Goal: Task Accomplishment & Management: Complete application form

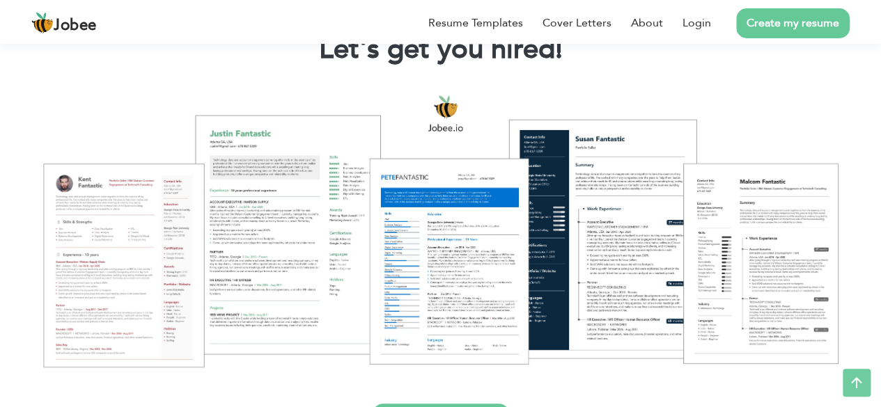
scroll to position [103, 0]
click at [773, 21] on link "Create my resume" at bounding box center [792, 23] width 113 height 30
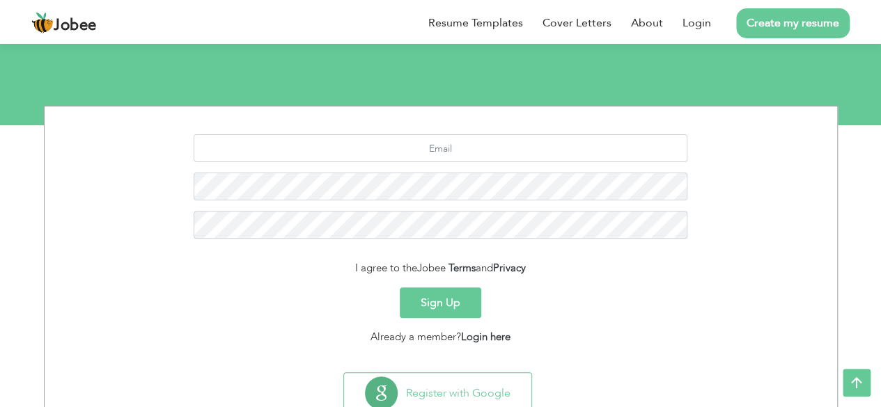
scroll to position [123, 0]
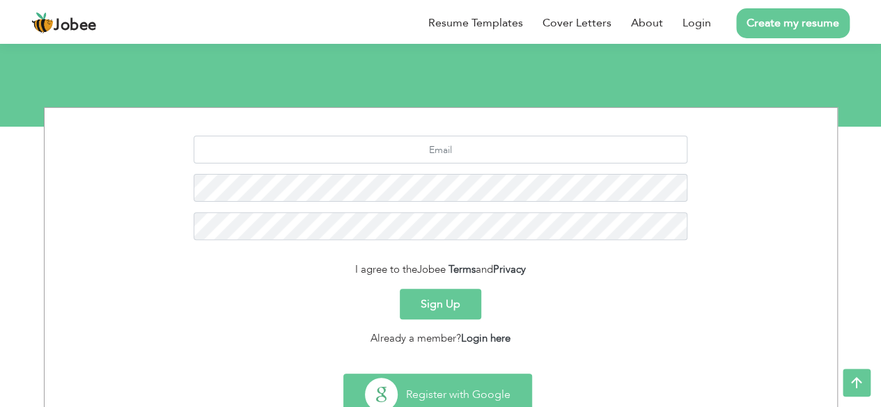
click at [473, 383] on button "Register with Google" at bounding box center [437, 395] width 187 height 40
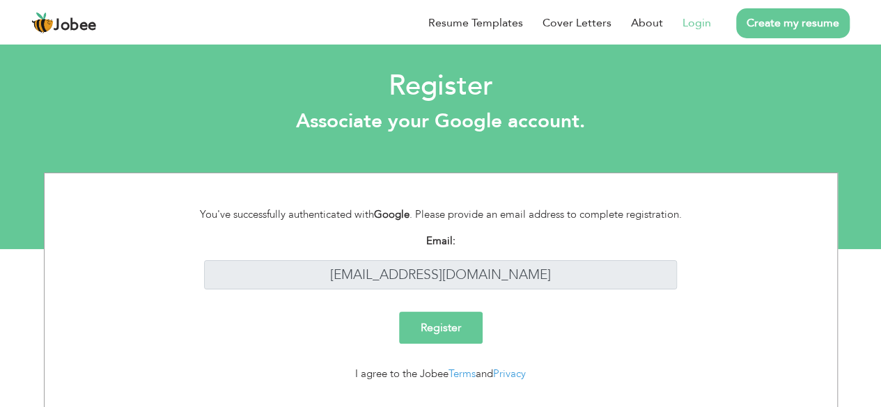
click at [409, 328] on input "Register" at bounding box center [441, 328] width 84 height 32
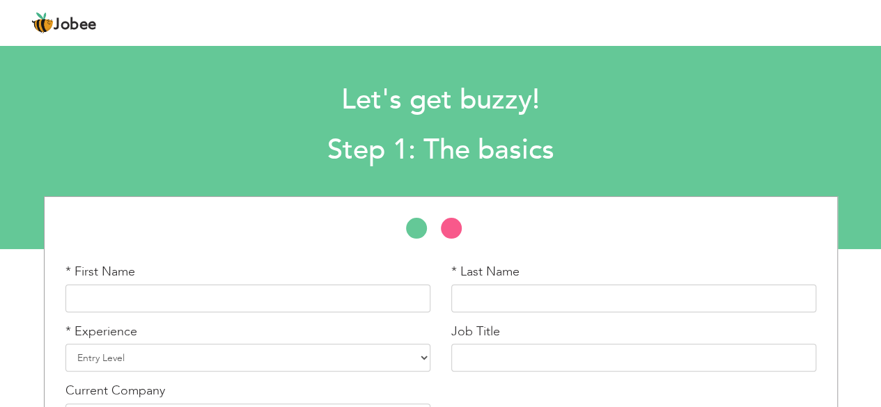
scroll to position [97, 0]
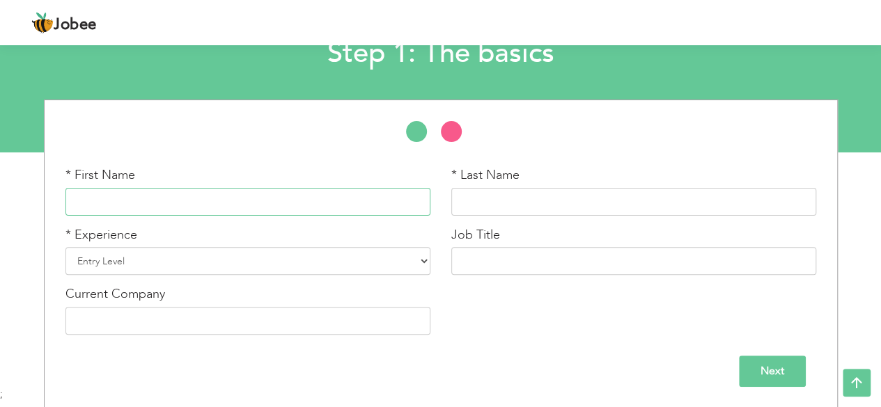
click at [322, 192] on input "text" at bounding box center [247, 202] width 365 height 28
type input "Muhammad Abdullah"
click at [523, 200] on input "text" at bounding box center [633, 202] width 365 height 28
type input "Shafiq Khan"
click at [263, 253] on select "Entry Level Less than 1 Year 1 Year 2 Years 3 Years 4 Years 5 Years 6 Years 7 Y…" at bounding box center [247, 261] width 365 height 28
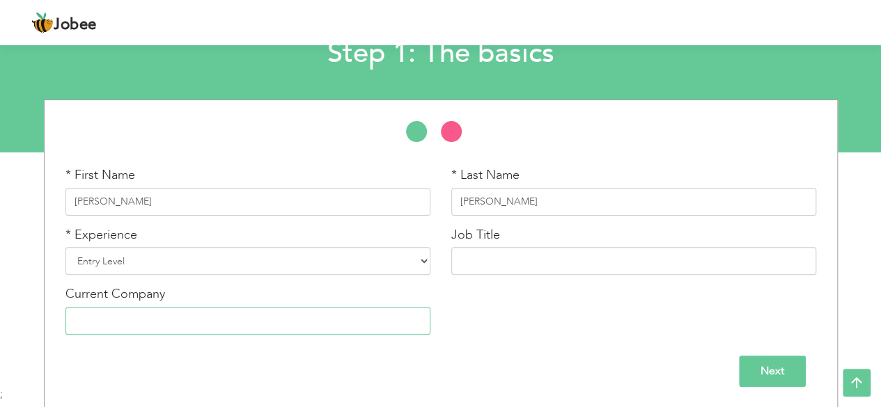
click at [291, 316] on input "text" at bounding box center [247, 321] width 365 height 28
click at [365, 255] on select "Entry Level Less than 1 Year 1 Year 2 Years 3 Years 4 Years 5 Years 6 Years 7 Y…" at bounding box center [247, 261] width 365 height 28
click at [65, 247] on select "Entry Level Less than 1 Year 1 Year 2 Years 3 Years 4 Years 5 Years 6 Years 7 Y…" at bounding box center [247, 261] width 365 height 28
click at [781, 372] on input "Next" at bounding box center [772, 371] width 67 height 31
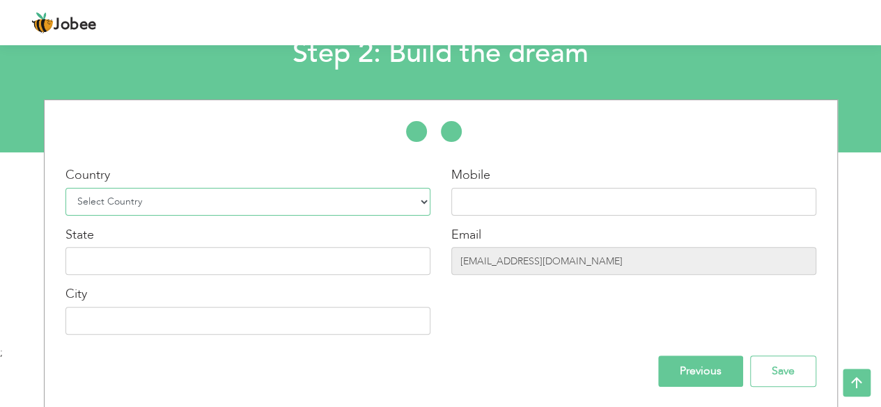
click at [289, 208] on select "Select Country Afghanistan Albania Algeria American Samoa Andorra Angola Anguil…" at bounding box center [247, 202] width 365 height 28
select select "166"
click at [65, 188] on select "Select Country Afghanistan Albania Algeria American Samoa Andorra Angola Anguil…" at bounding box center [247, 202] width 365 height 28
click at [516, 195] on input "text" at bounding box center [633, 202] width 365 height 28
type input "+923191733828"
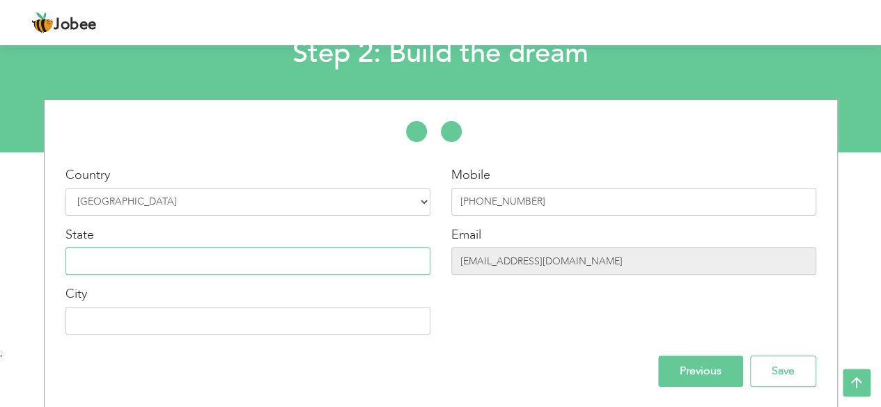
click at [351, 253] on input "text" at bounding box center [247, 261] width 365 height 28
type input "I"
type input "Pakistan"
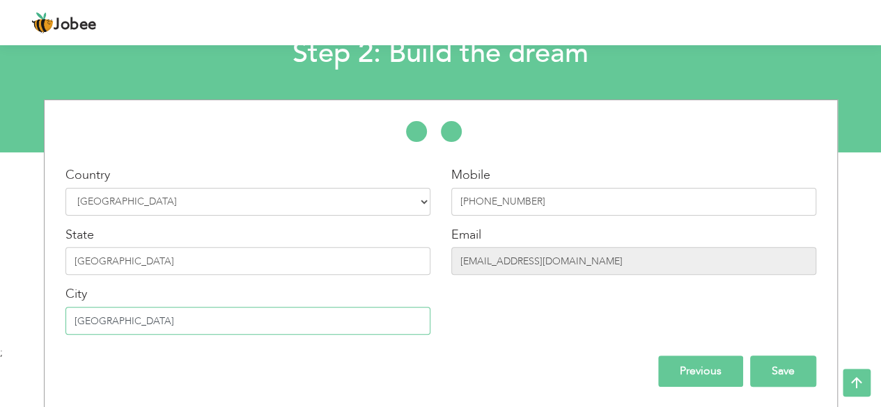
type input "Islamabad"
click at [781, 370] on input "Save" at bounding box center [783, 371] width 66 height 31
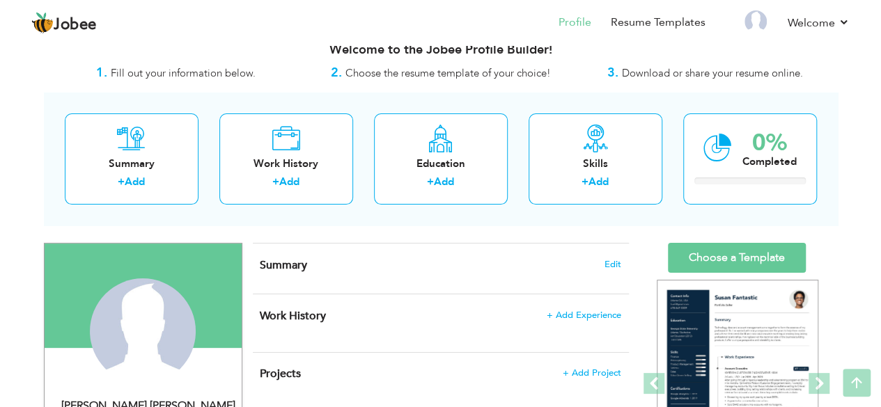
scroll to position [19, 0]
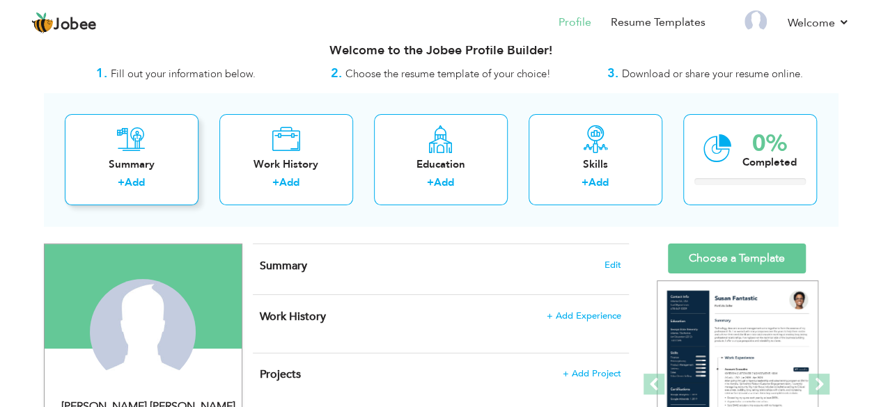
click at [136, 187] on link "Add" at bounding box center [135, 182] width 20 height 14
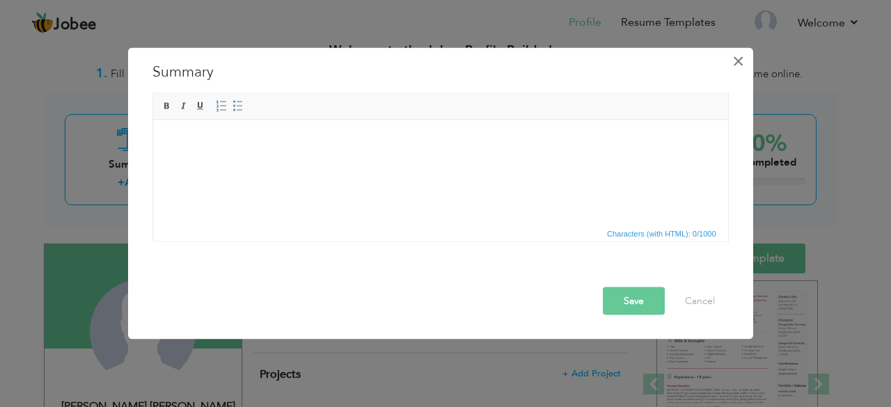
click at [736, 63] on span "×" at bounding box center [738, 60] width 12 height 25
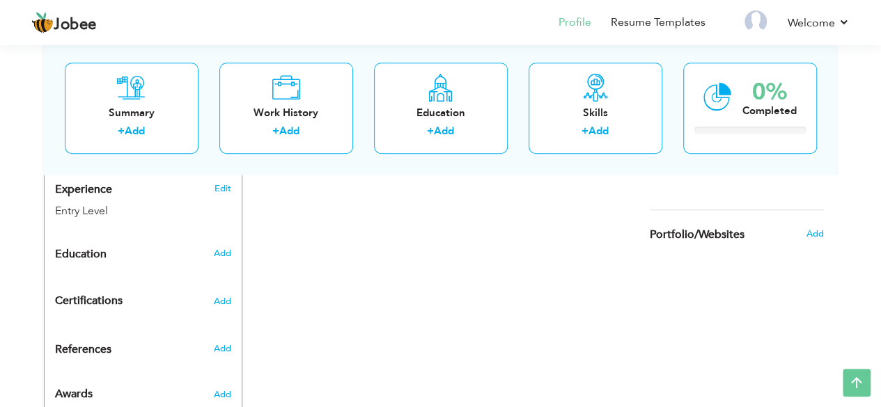
scroll to position [543, 0]
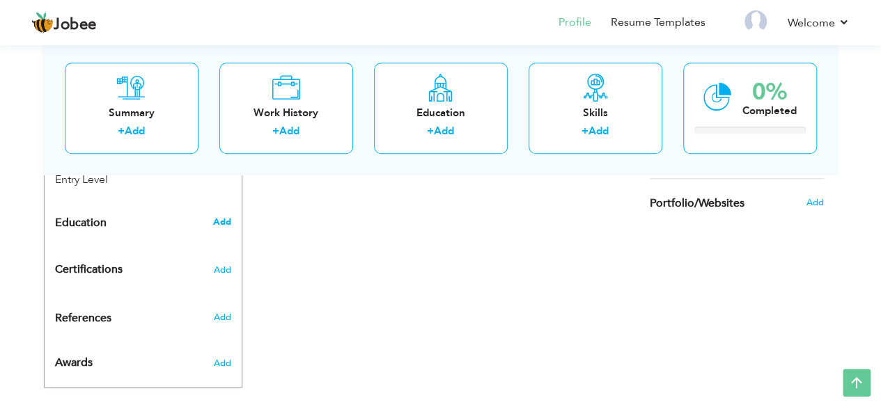
click at [226, 216] on span "Add" at bounding box center [221, 222] width 18 height 13
radio input "true"
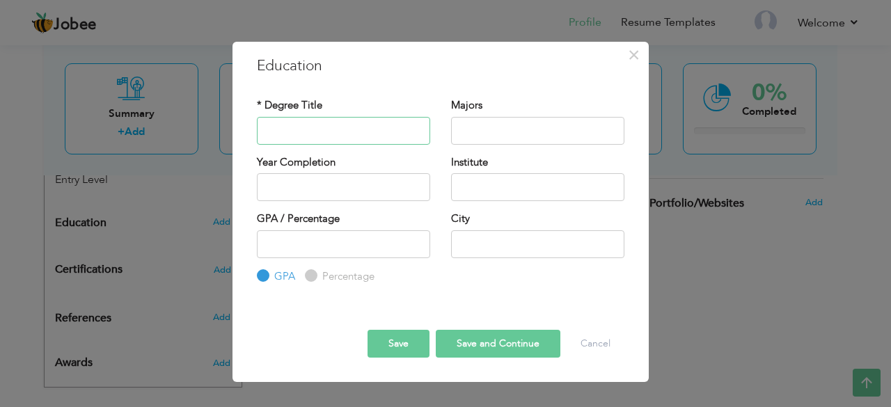
click at [353, 141] on input "text" at bounding box center [343, 131] width 173 height 28
click at [635, 59] on span "×" at bounding box center [634, 54] width 12 height 25
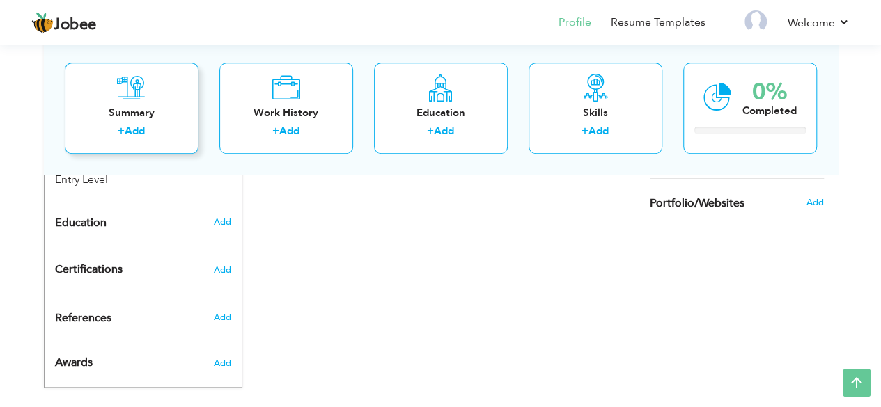
click at [135, 125] on link "Add" at bounding box center [135, 132] width 20 height 14
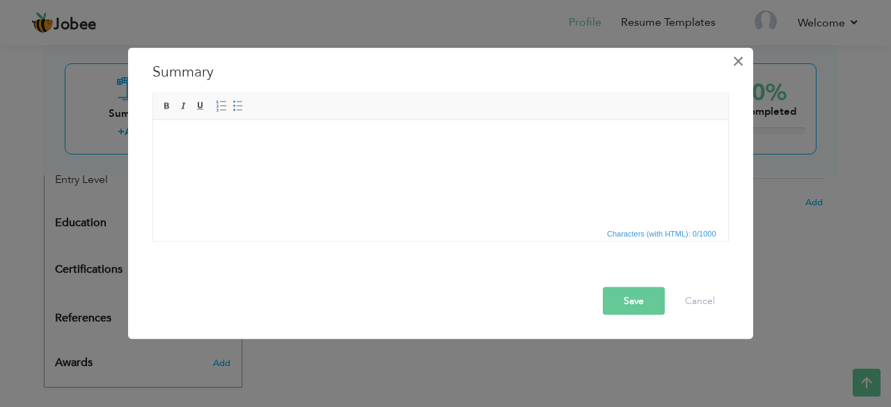
click at [740, 65] on span "×" at bounding box center [738, 60] width 12 height 25
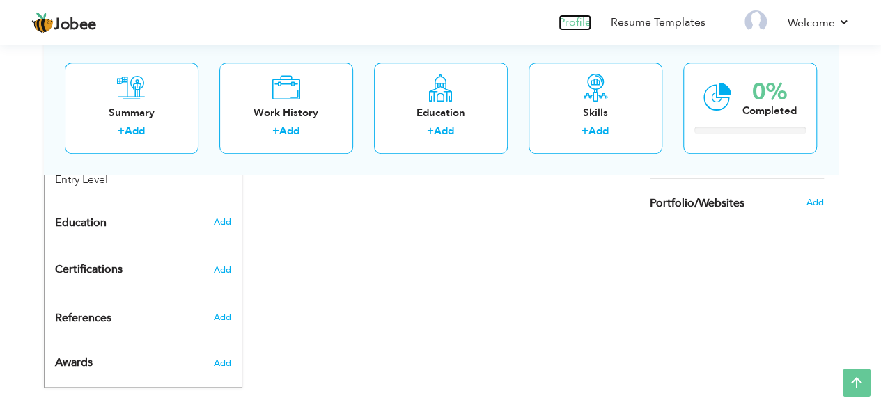
click at [582, 30] on link "Profile" at bounding box center [574, 23] width 33 height 16
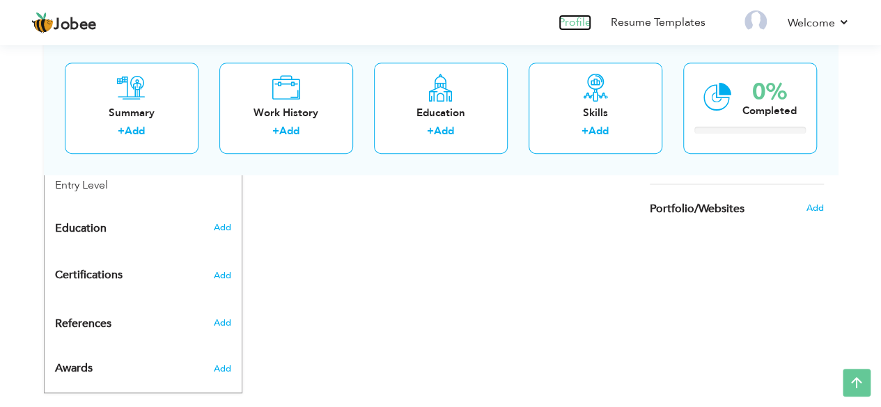
scroll to position [538, 0]
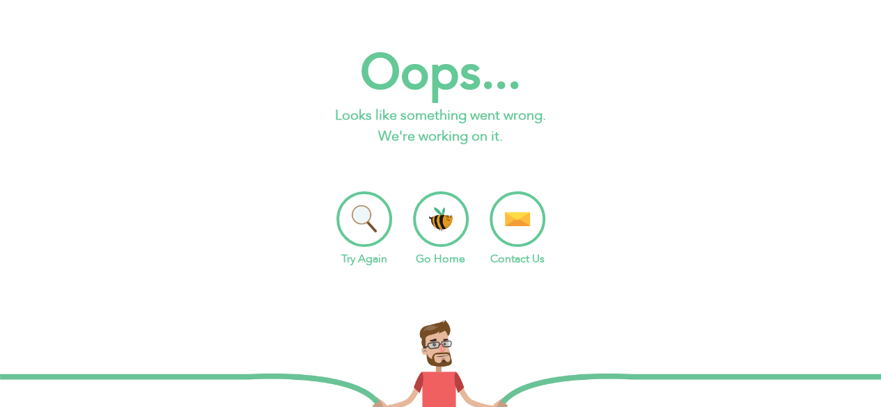
click at [441, 235] on li "Go Home" at bounding box center [441, 229] width 56 height 76
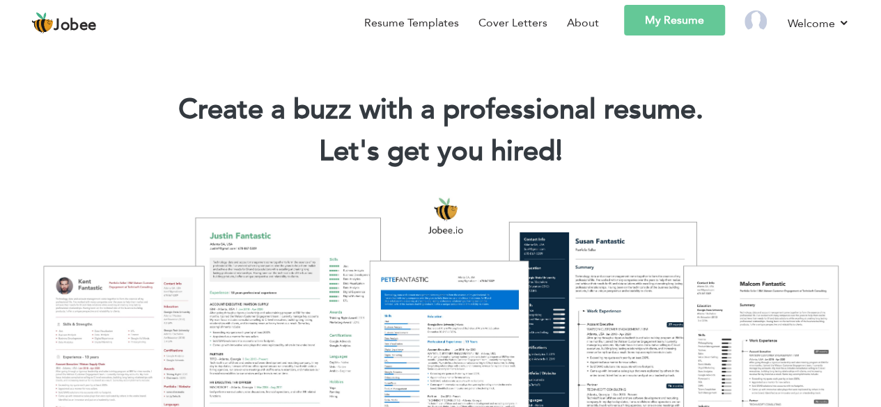
click at [679, 30] on link "My Resume" at bounding box center [674, 20] width 101 height 31
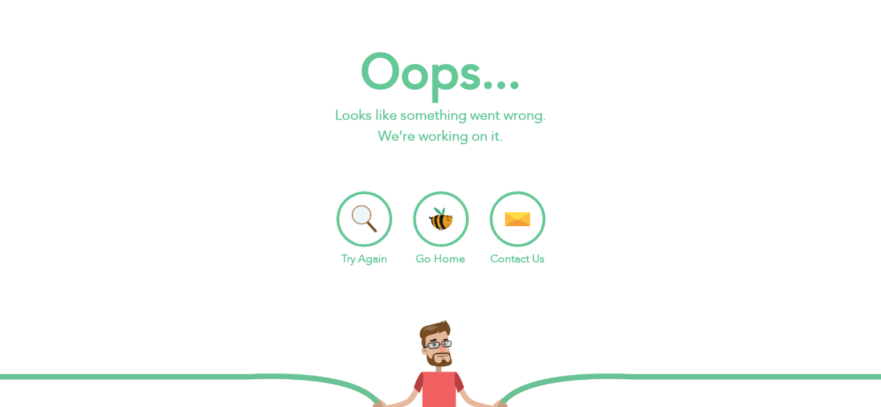
click at [366, 228] on li "Try Again" at bounding box center [364, 229] width 56 height 76
click at [440, 205] on li "Go Home" at bounding box center [441, 229] width 56 height 76
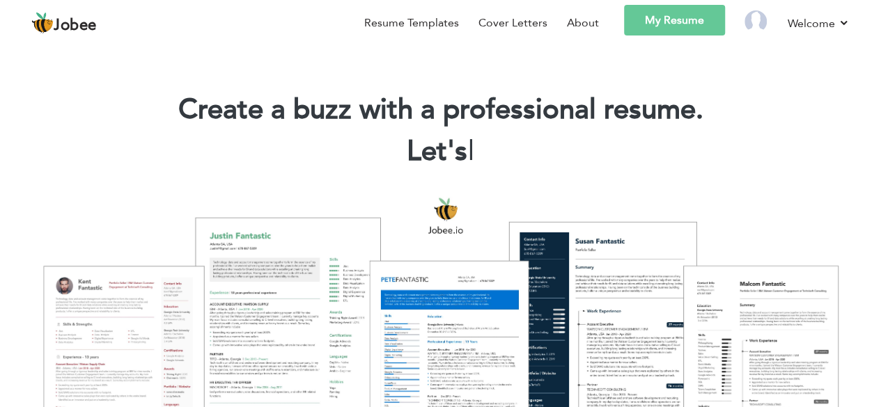
click at [684, 22] on link "My Resume" at bounding box center [674, 20] width 101 height 31
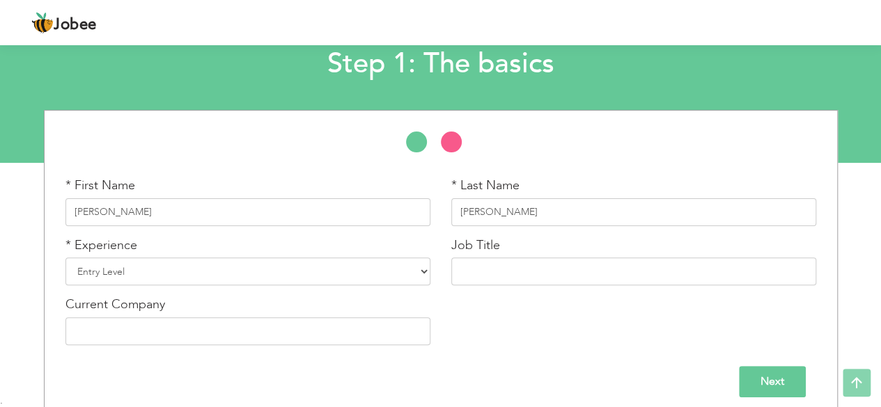
scroll to position [97, 0]
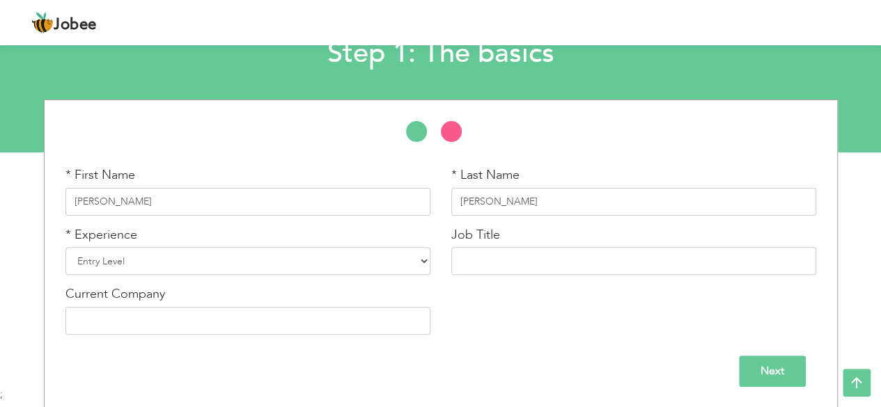
click at [758, 363] on input "Next" at bounding box center [772, 371] width 67 height 31
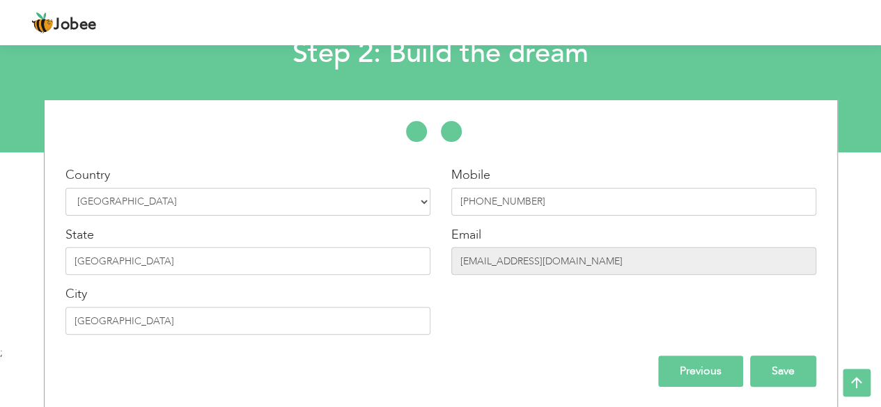
click at [767, 365] on input "Save" at bounding box center [783, 371] width 66 height 31
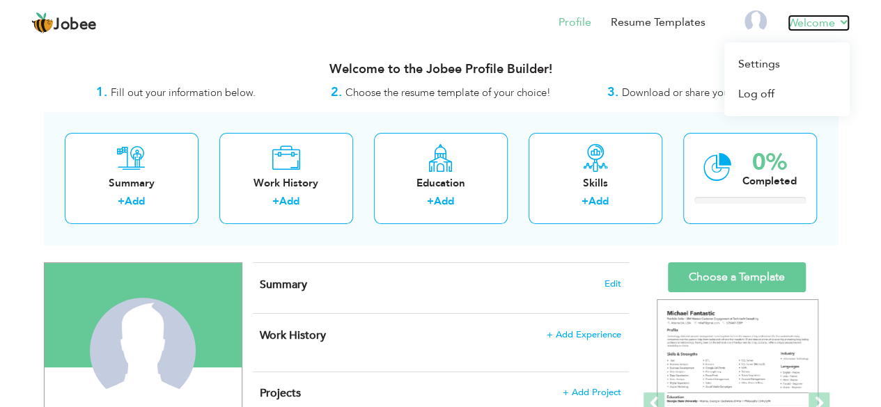
click at [830, 24] on link "Welcome" at bounding box center [818, 23] width 62 height 17
click at [788, 72] on link "Settings" at bounding box center [786, 64] width 125 height 30
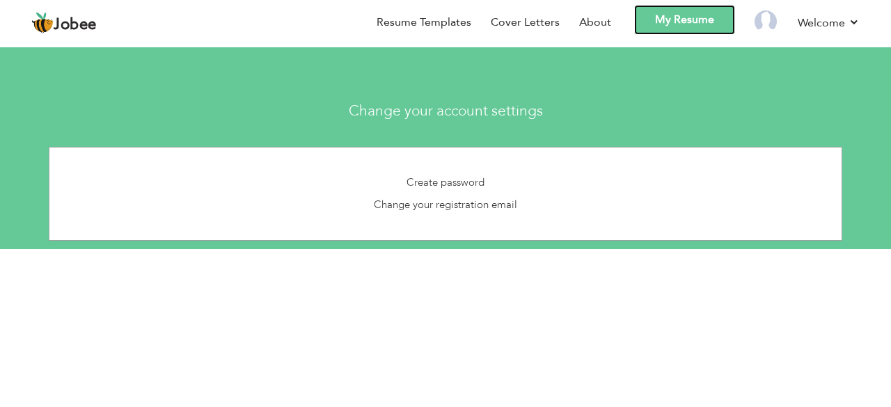
click at [684, 30] on link "My Resume" at bounding box center [684, 20] width 101 height 30
